Goal: Task Accomplishment & Management: Manage account settings

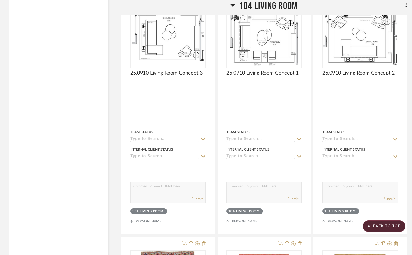
scroll to position [4378, 0]
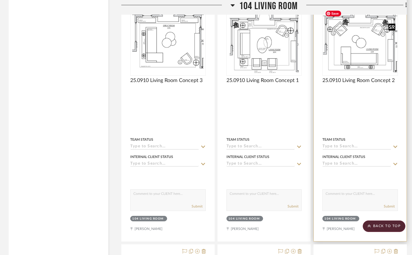
click at [349, 57] on img "0" at bounding box center [360, 39] width 74 height 70
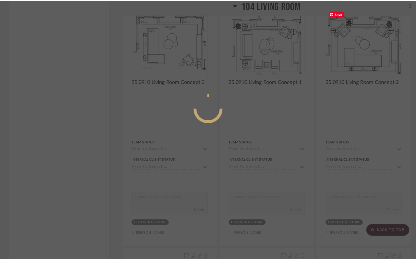
scroll to position [0, 0]
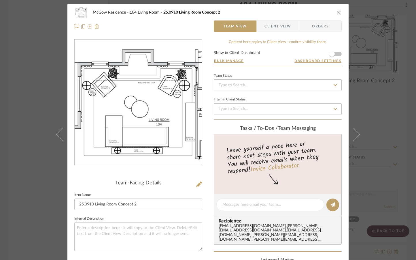
click at [19, 124] on div "McGow Residence 104 Living Room 25.0910 Living Room Concept 2 Team View Client …" at bounding box center [208, 130] width 416 height 260
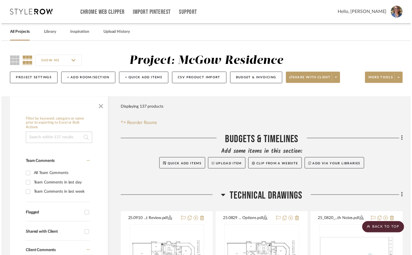
scroll to position [4378, 0]
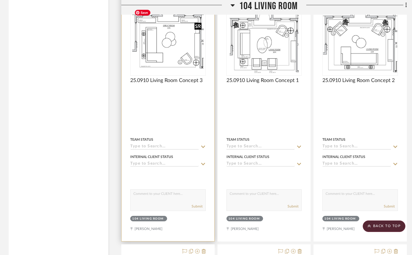
click at [0, 0] on img at bounding box center [0, 0] width 0 height 0
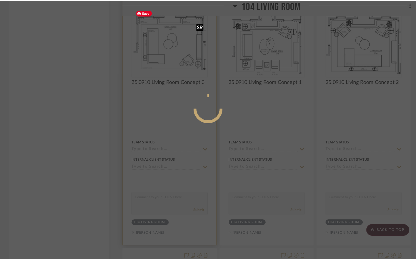
scroll to position [0, 0]
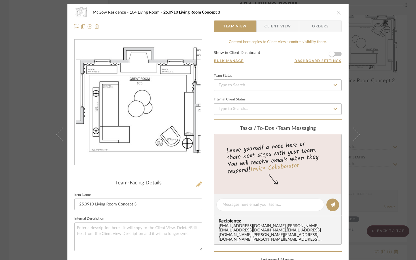
click at [196, 184] on icon at bounding box center [199, 184] width 6 height 6
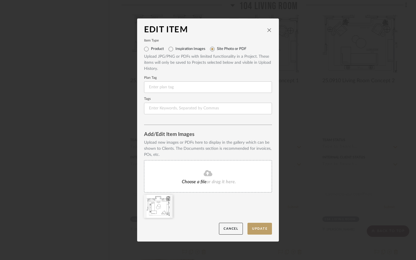
click at [166, 197] on icon at bounding box center [168, 198] width 4 height 5
click at [258, 225] on button "Update" at bounding box center [259, 228] width 24 height 12
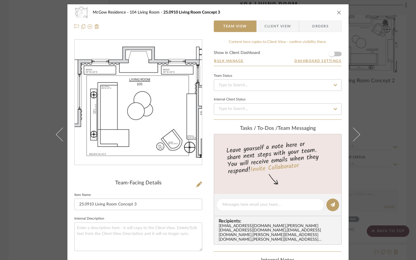
click at [18, 171] on div "McGow Residence 104 Living Room 25.0910 Living Room Concept 3 Team View Client …" at bounding box center [208, 130] width 416 height 260
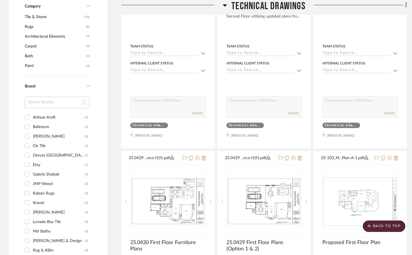
scroll to position [230, 0]
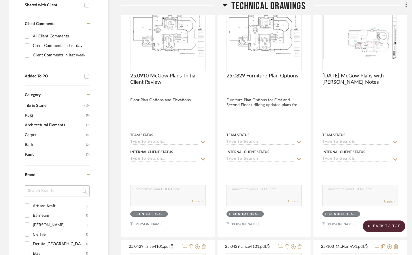
click at [184, 125] on div at bounding box center [168, 111] width 93 height 252
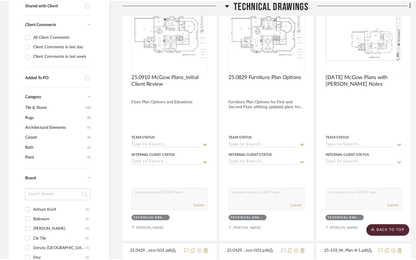
scroll to position [0, 0]
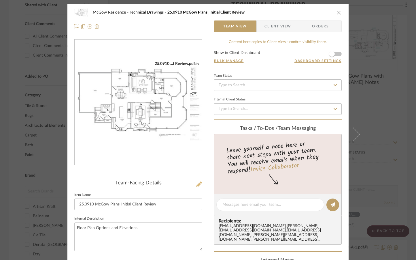
click at [198, 183] on icon at bounding box center [199, 184] width 6 height 6
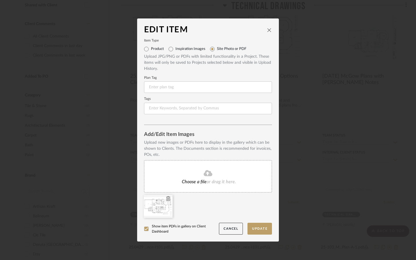
click at [166, 198] on icon at bounding box center [168, 198] width 4 height 5
click at [262, 228] on button "Update" at bounding box center [259, 228] width 24 height 12
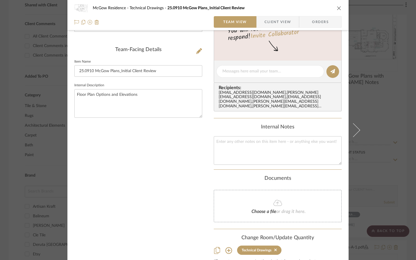
scroll to position [159, 0]
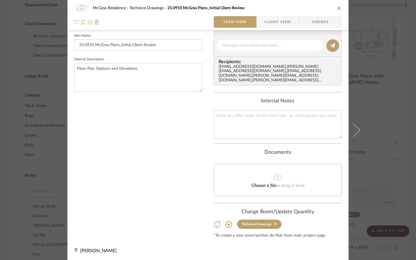
click at [8, 217] on div "McGow Residence Technical Drawings 25.0910 McGow Plans_Initial Client Review Te…" at bounding box center [208, 130] width 416 height 260
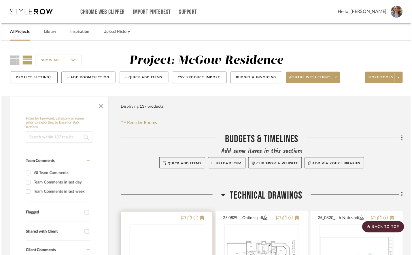
scroll to position [230, 0]
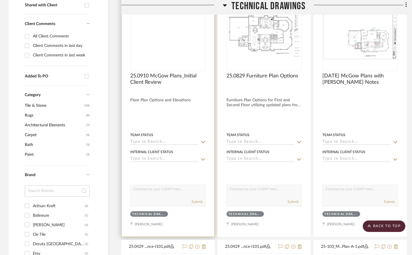
click at [179, 120] on div at bounding box center [168, 111] width 93 height 252
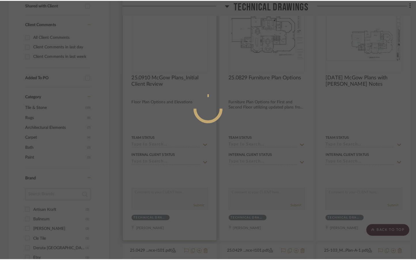
scroll to position [0, 0]
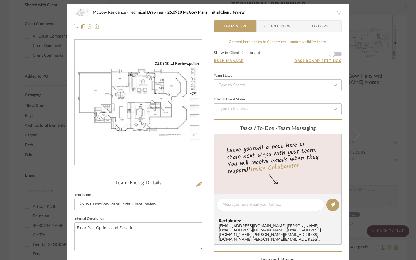
click at [175, 140] on img "0" at bounding box center [138, 102] width 127 height 82
click at [2, 167] on div "McGow Residence Technical Drawings 25.0910 McGow Plans_Initial Client Review Te…" at bounding box center [208, 130] width 416 height 260
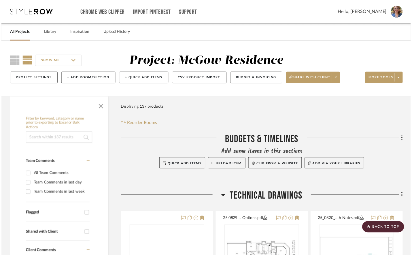
scroll to position [230, 0]
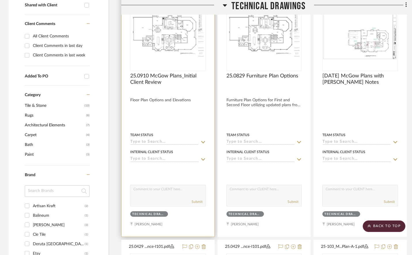
click at [0, 0] on div at bounding box center [0, 0] width 0 height 0
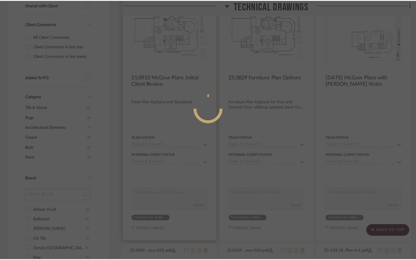
scroll to position [0, 0]
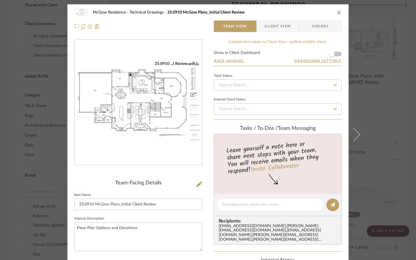
click at [175, 109] on img "0" at bounding box center [138, 102] width 127 height 82
